Goal: Check status: Check status

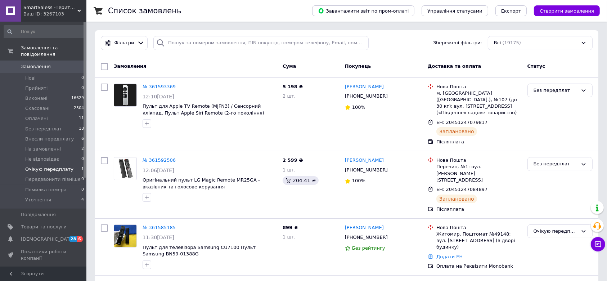
click at [38, 166] on li "Очікую передплату 1" at bounding box center [44, 169] width 88 height 10
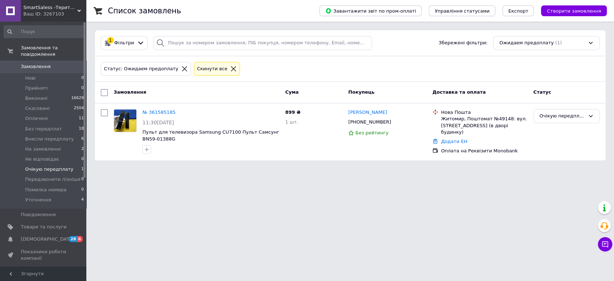
click at [230, 67] on icon at bounding box center [233, 68] width 6 height 6
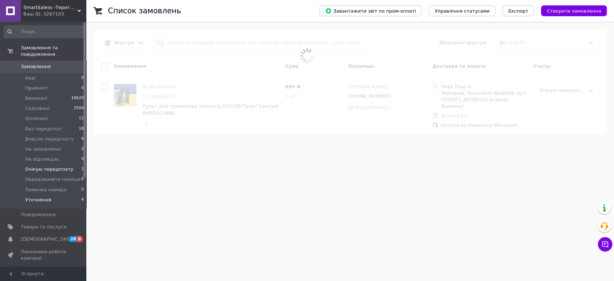
click at [22, 195] on li "Уточнення 4" at bounding box center [44, 202] width 88 height 14
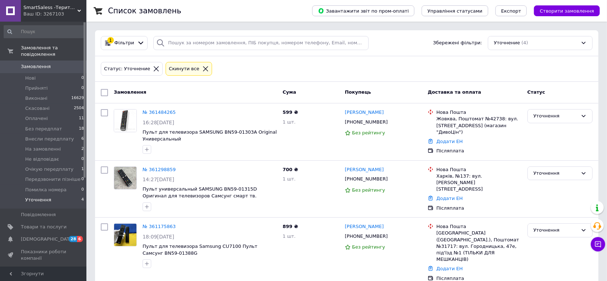
click at [202, 70] on icon at bounding box center [205, 68] width 6 height 6
